Goal: Task Accomplishment & Management: Use online tool/utility

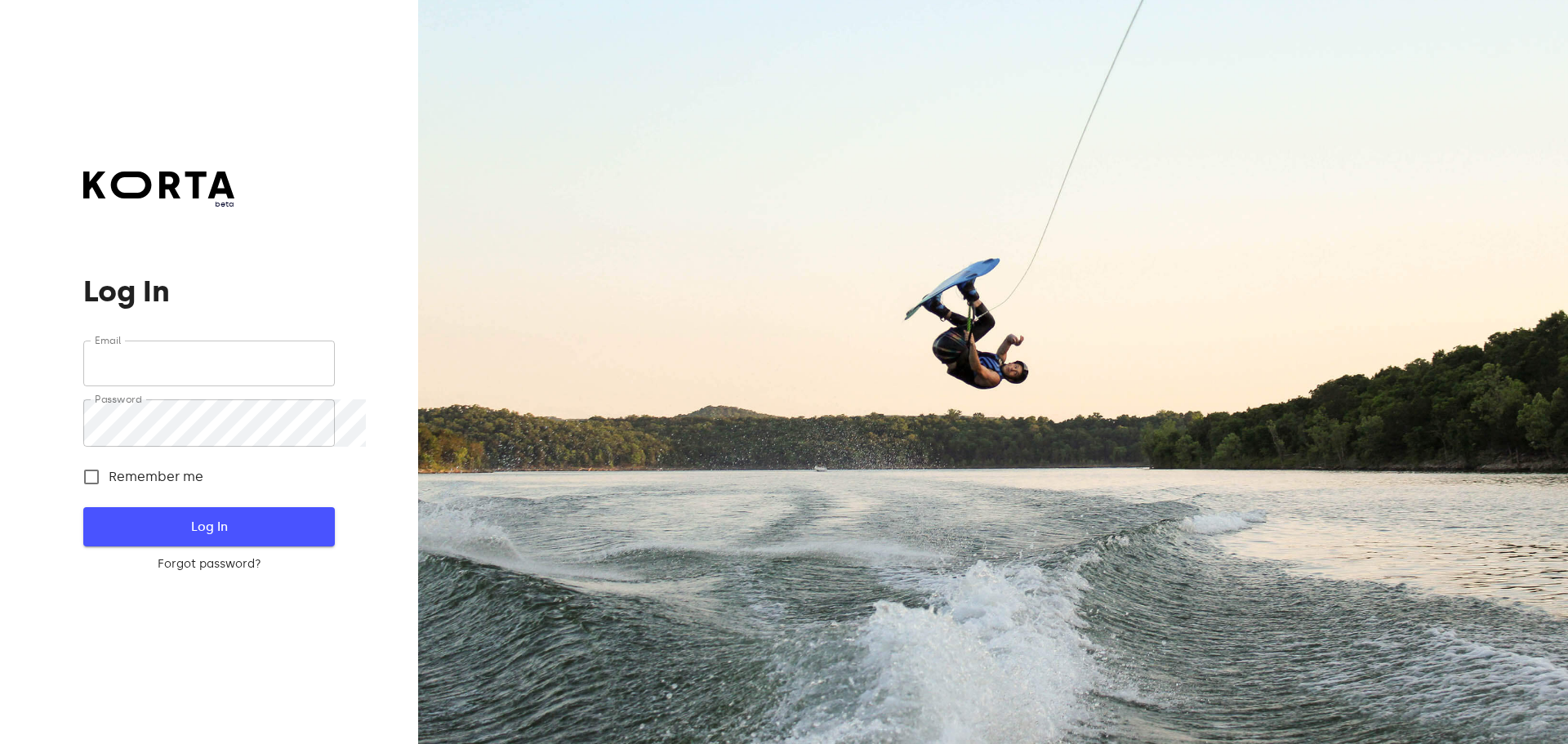
type input "[EMAIL_ADDRESS][DOMAIN_NAME]"
click at [308, 538] on span "Log In" at bounding box center [208, 527] width 198 height 21
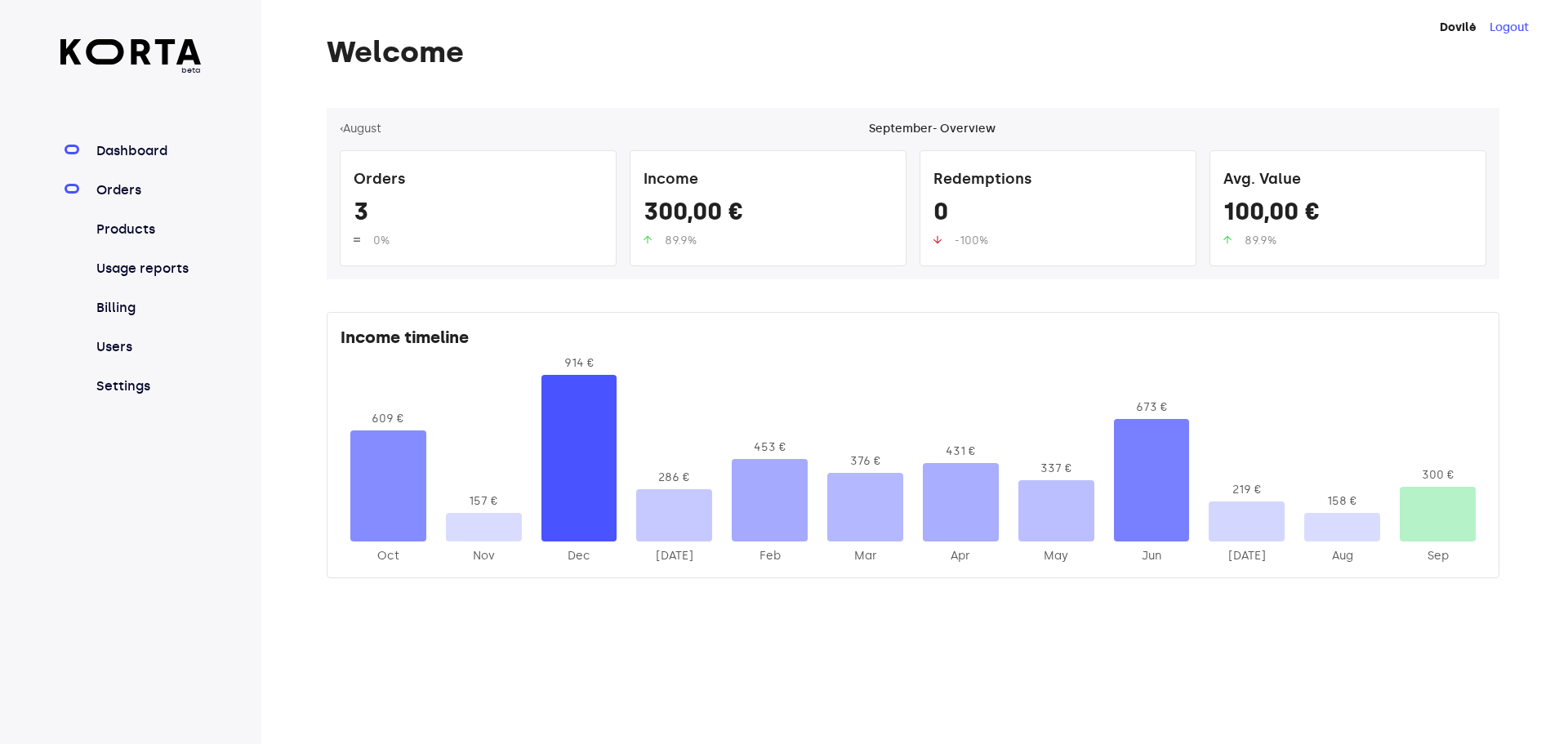
click at [133, 200] on link "Orders" at bounding box center [148, 190] width 108 height 19
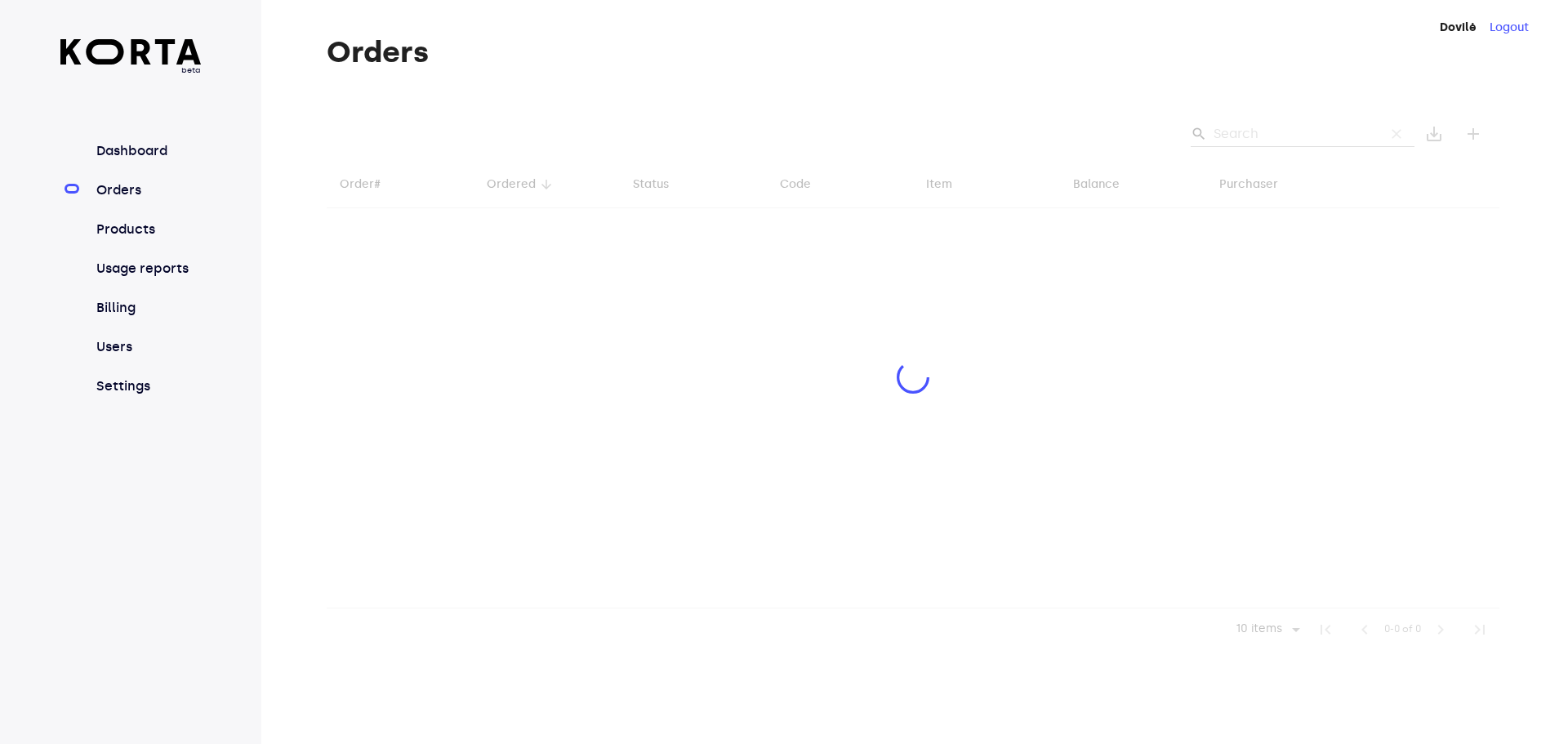
click at [1269, 138] on div at bounding box center [912, 379] width 1173 height 543
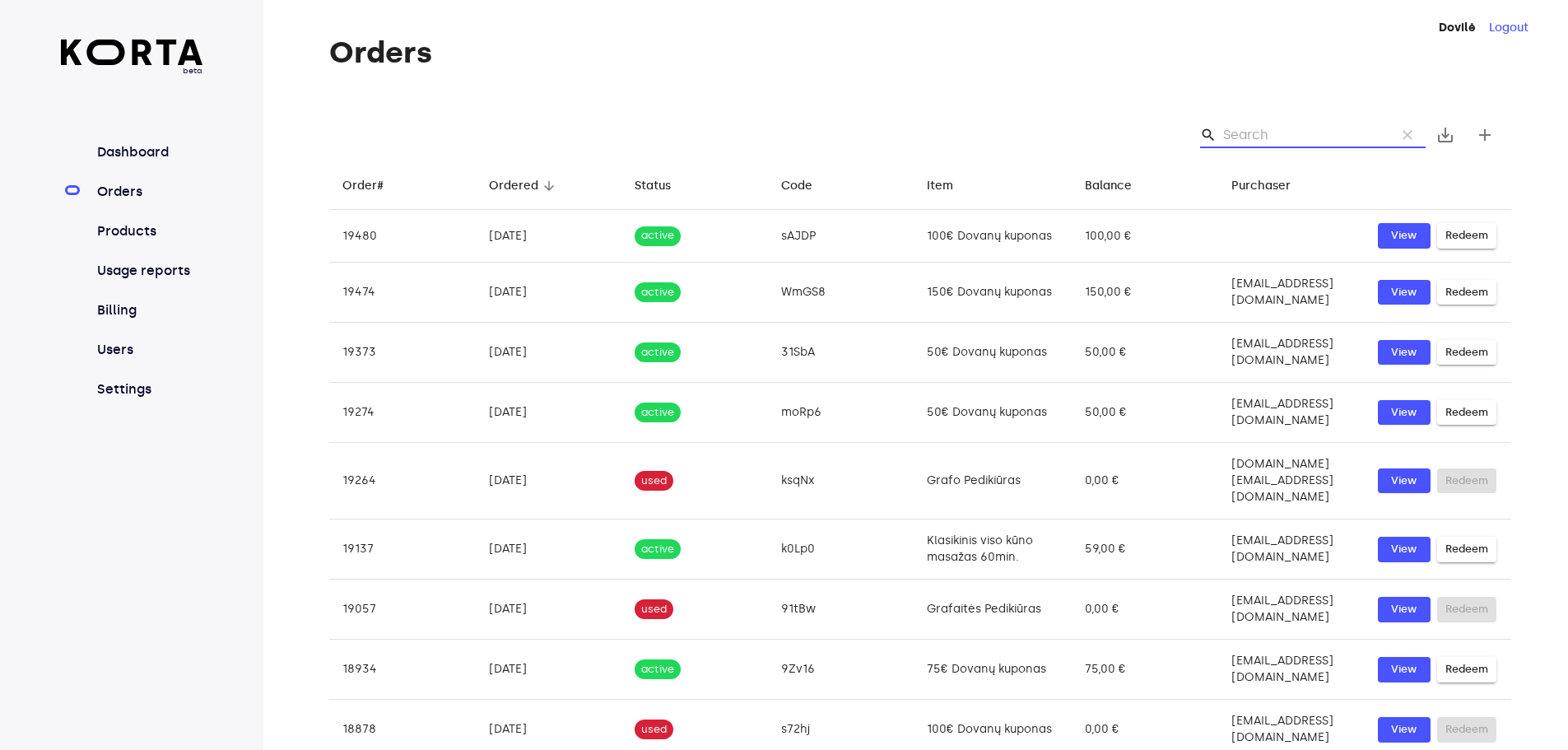
click at [1279, 148] on input "Search" at bounding box center [1303, 135] width 160 height 26
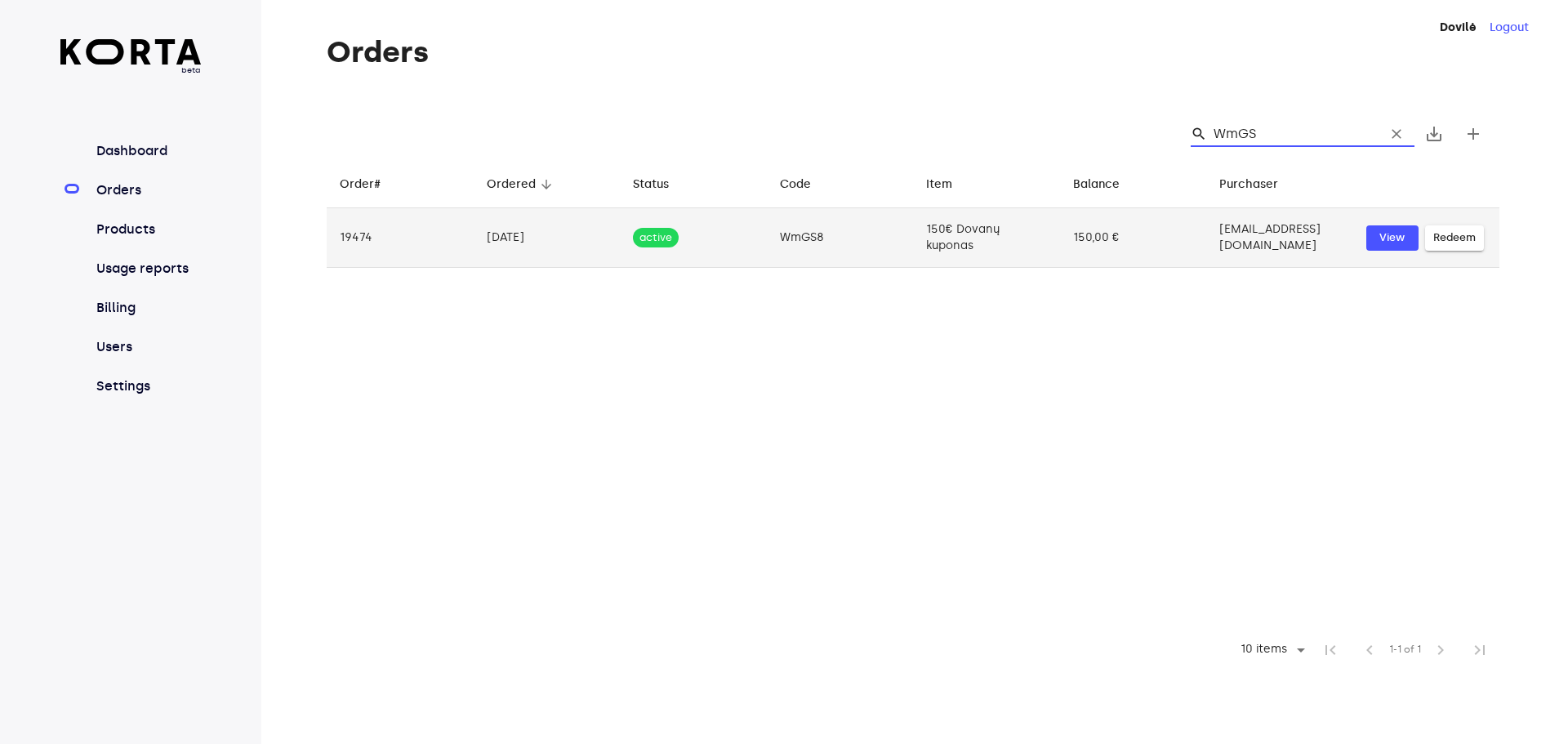
type input "WmGS"
click at [1207, 268] on td "[EMAIL_ADDRESS][DOMAIN_NAME]" at bounding box center [1280, 238] width 147 height 59
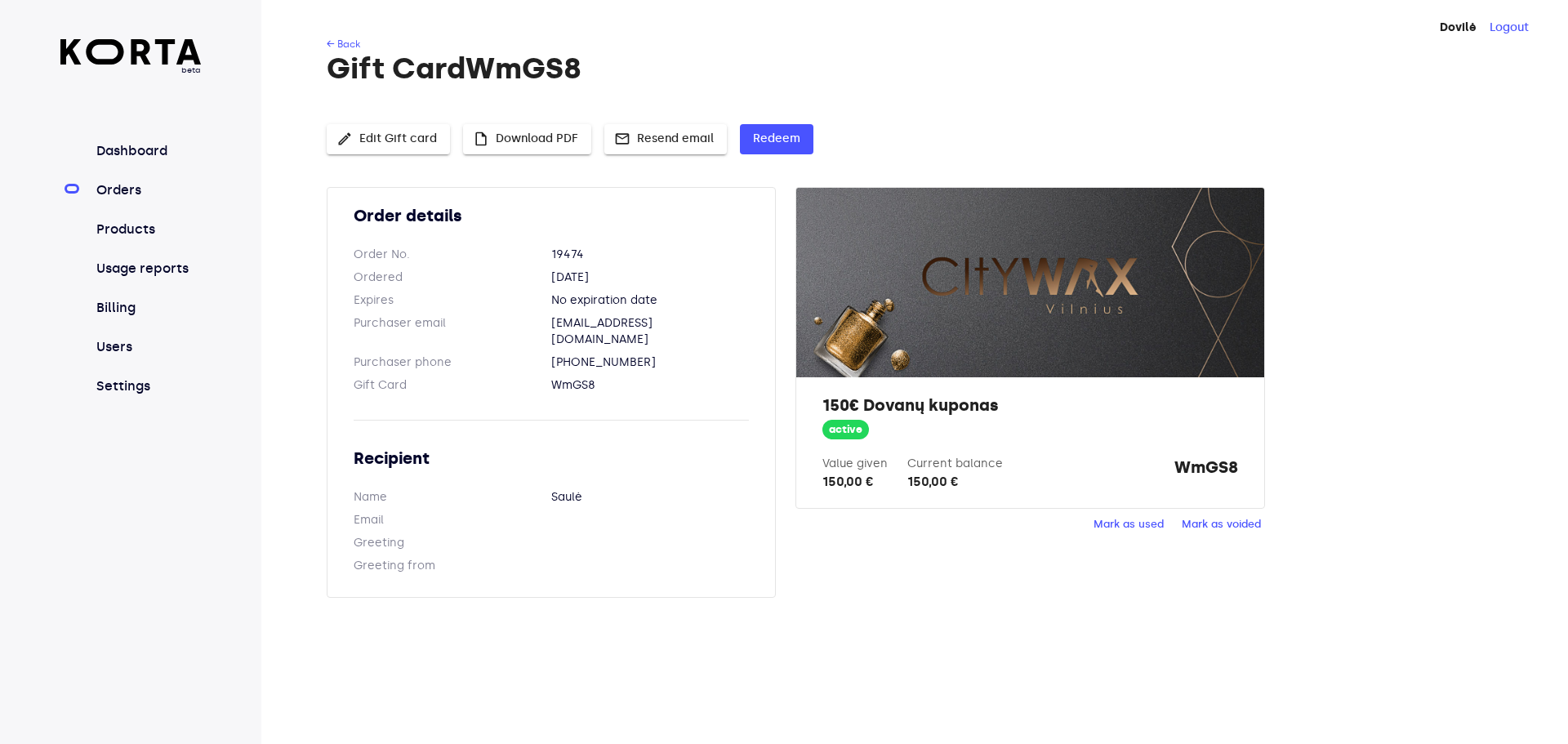
click at [437, 149] on span "edit Edit Gift card" at bounding box center [388, 139] width 97 height 20
click at [1135, 534] on span "Mark as used" at bounding box center [1129, 525] width 70 height 19
click at [973, 492] on div "150,00 €" at bounding box center [954, 482] width 95 height 19
click at [888, 492] on div "150,00 €" at bounding box center [855, 482] width 65 height 19
click at [434, 149] on span "edit Edit Gift card" at bounding box center [388, 139] width 97 height 20
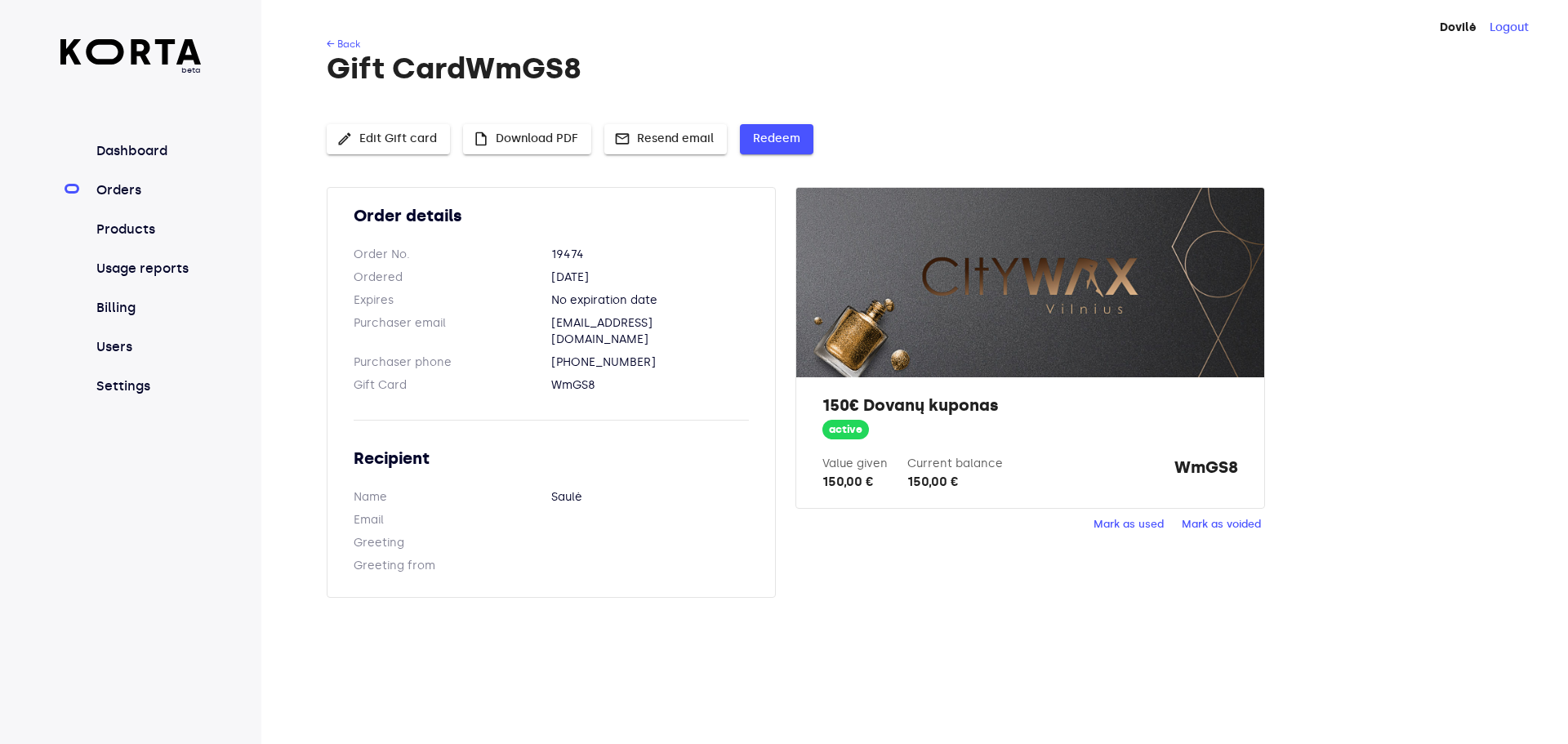
click at [801, 149] on span "Redeem" at bounding box center [777, 139] width 47 height 20
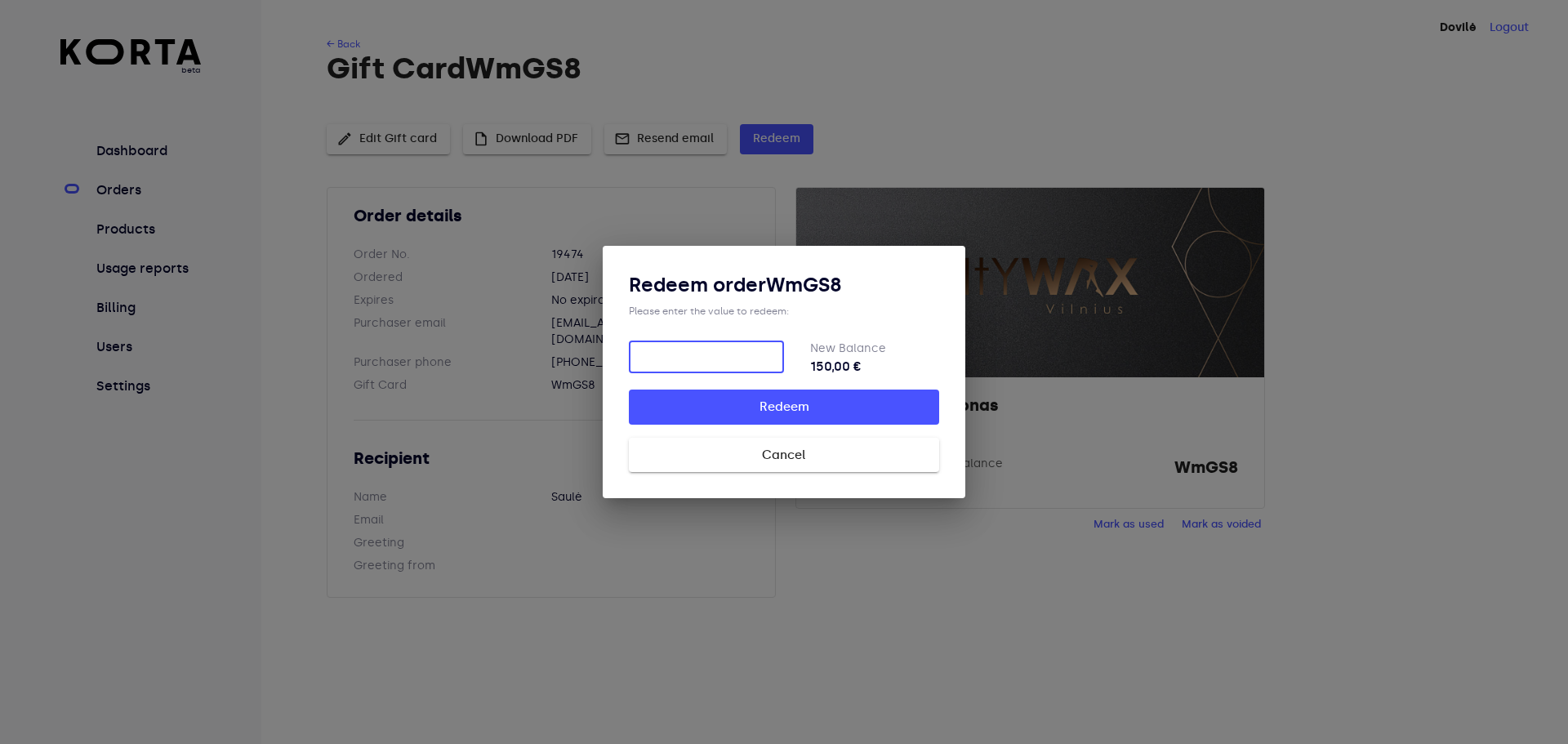
click at [826, 366] on strong "150,00 €" at bounding box center [875, 367] width 129 height 19
click at [841, 371] on strong "150,00 €" at bounding box center [875, 367] width 129 height 19
click at [614, 318] on div "Redeem order WmGS8 Please enter the value to redeem: ​ New Balance 150,00 € Red…" at bounding box center [783, 372] width 362 height 252
click at [691, 345] on input "number" at bounding box center [706, 356] width 155 height 32
type input "113"
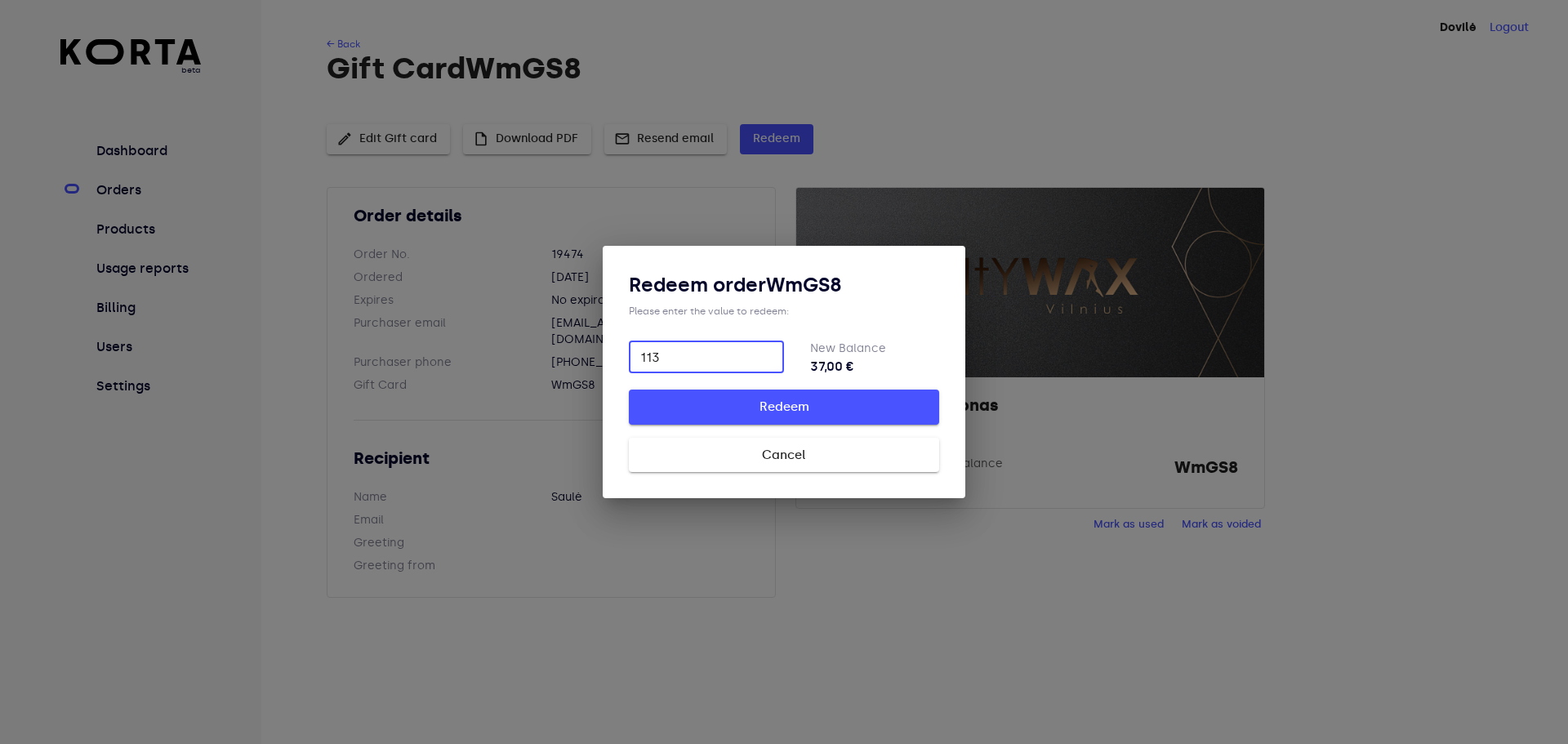
click at [789, 415] on span "Redeem" at bounding box center [784, 407] width 258 height 21
